Goal: Information Seeking & Learning: Learn about a topic

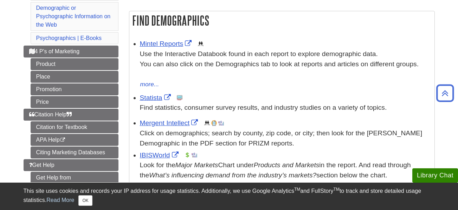
scroll to position [113, 0]
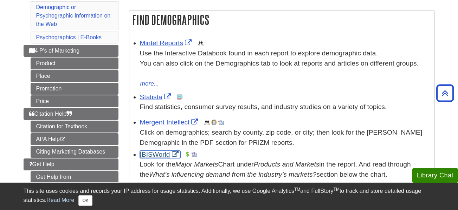
click at [144, 157] on link "IBISWorld" at bounding box center [160, 154] width 40 height 7
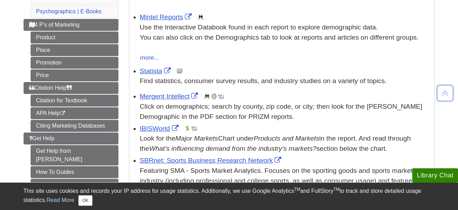
scroll to position [139, 0]
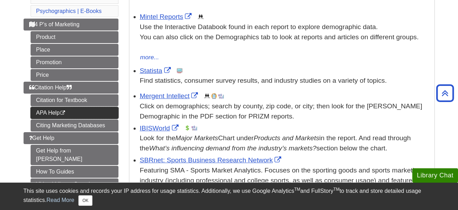
click at [48, 112] on link "APA Help This link opens in a new window" at bounding box center [75, 113] width 88 height 12
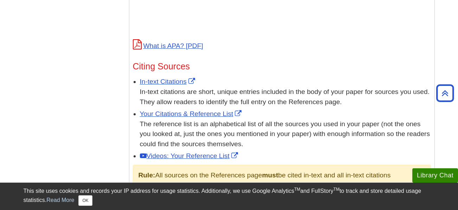
scroll to position [380, 0]
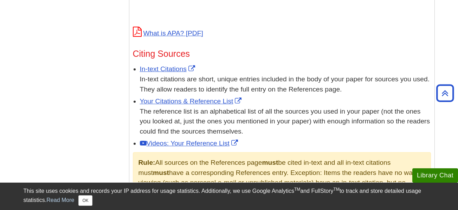
click at [159, 64] on div "In-text Citations In-text citations are short, unique entries included in the b…" at bounding box center [285, 79] width 291 height 30
click at [158, 65] on link "In-text Citations" at bounding box center [168, 68] width 57 height 7
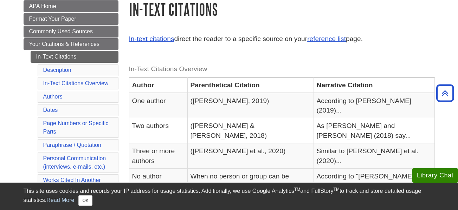
scroll to position [105, 0]
